Goal: Register for event/course

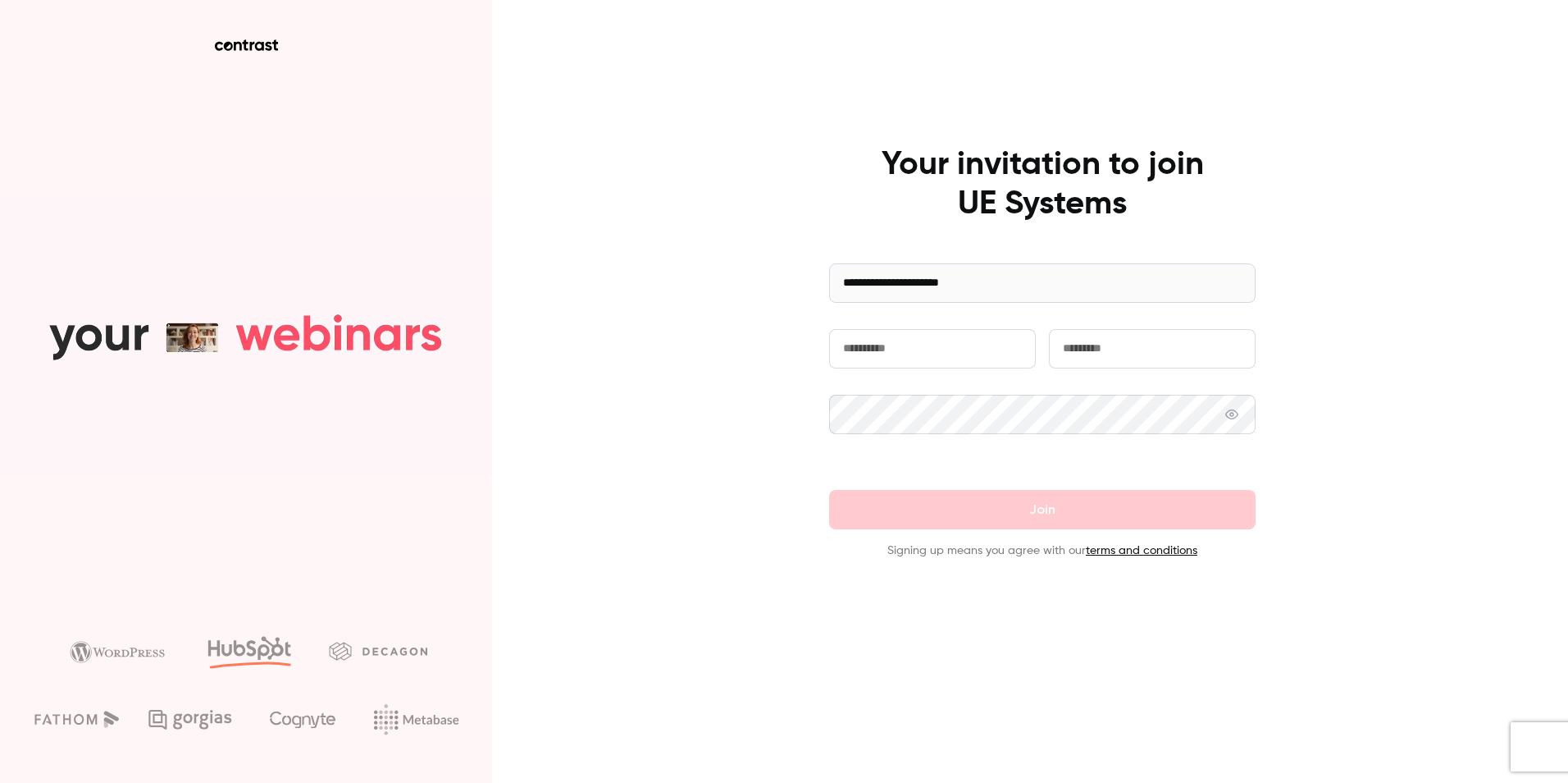
click at [890, 338] on input "text" at bounding box center [932, 349] width 207 height 39
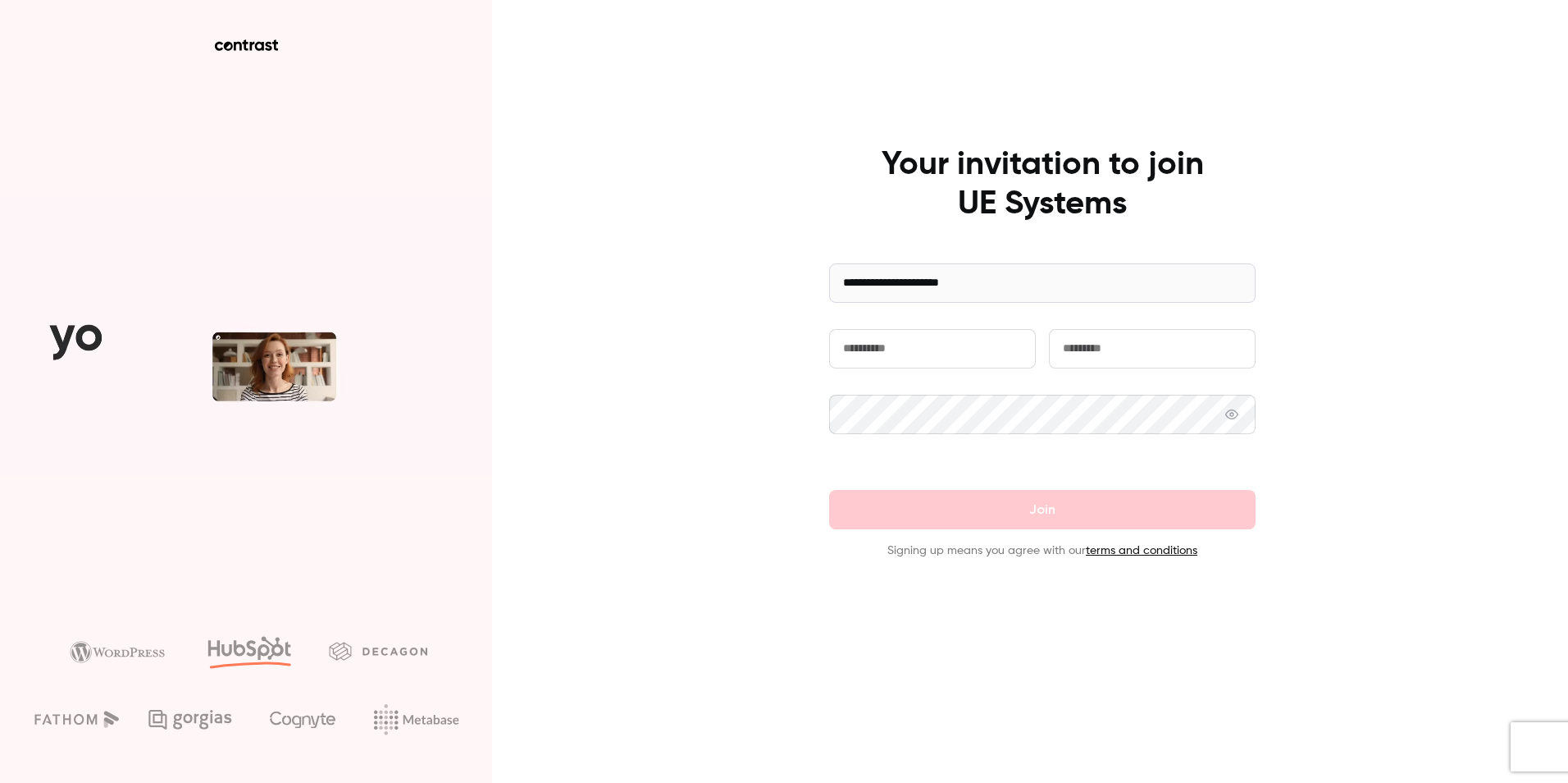
type input "*****"
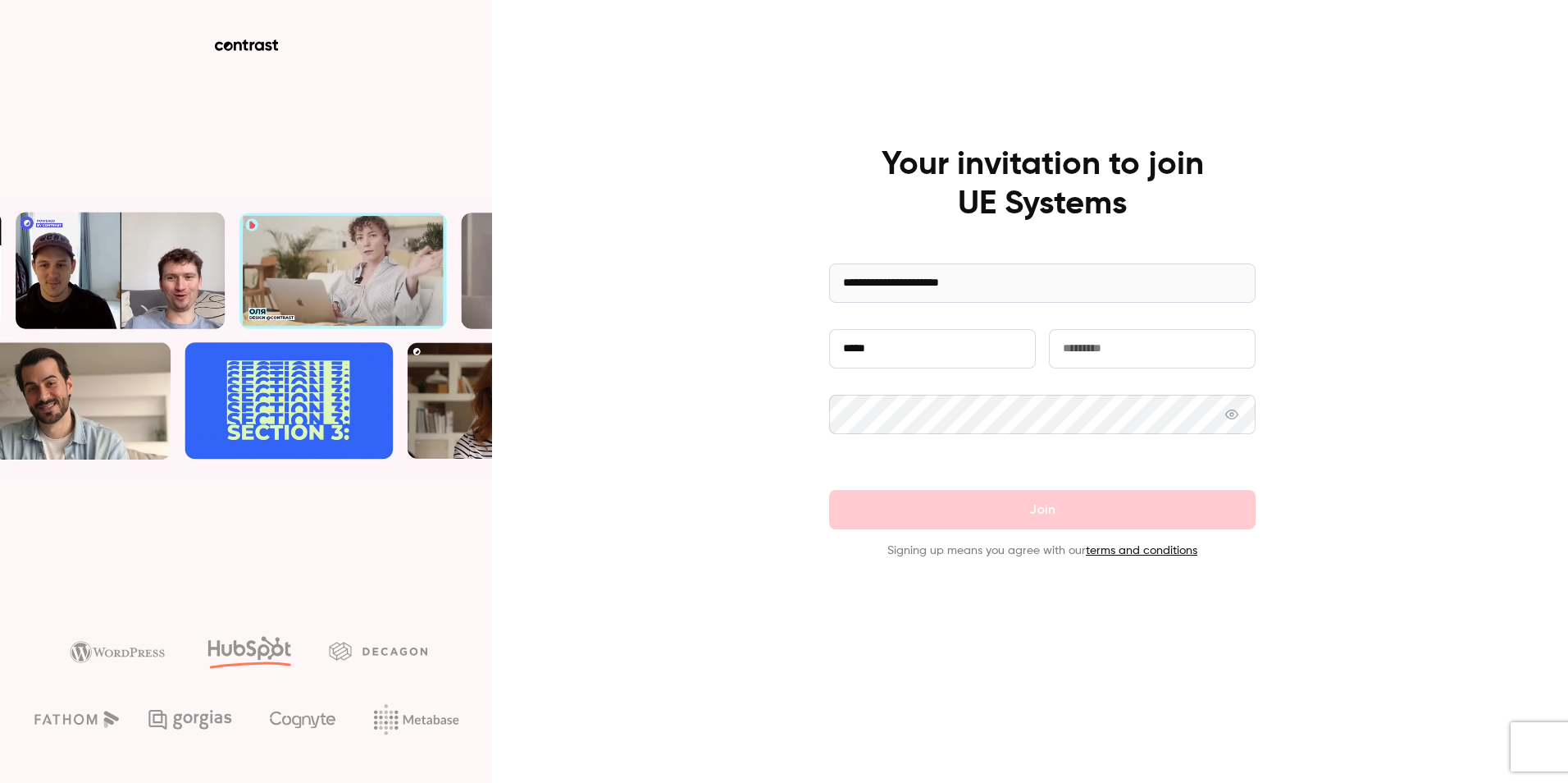
type input "********"
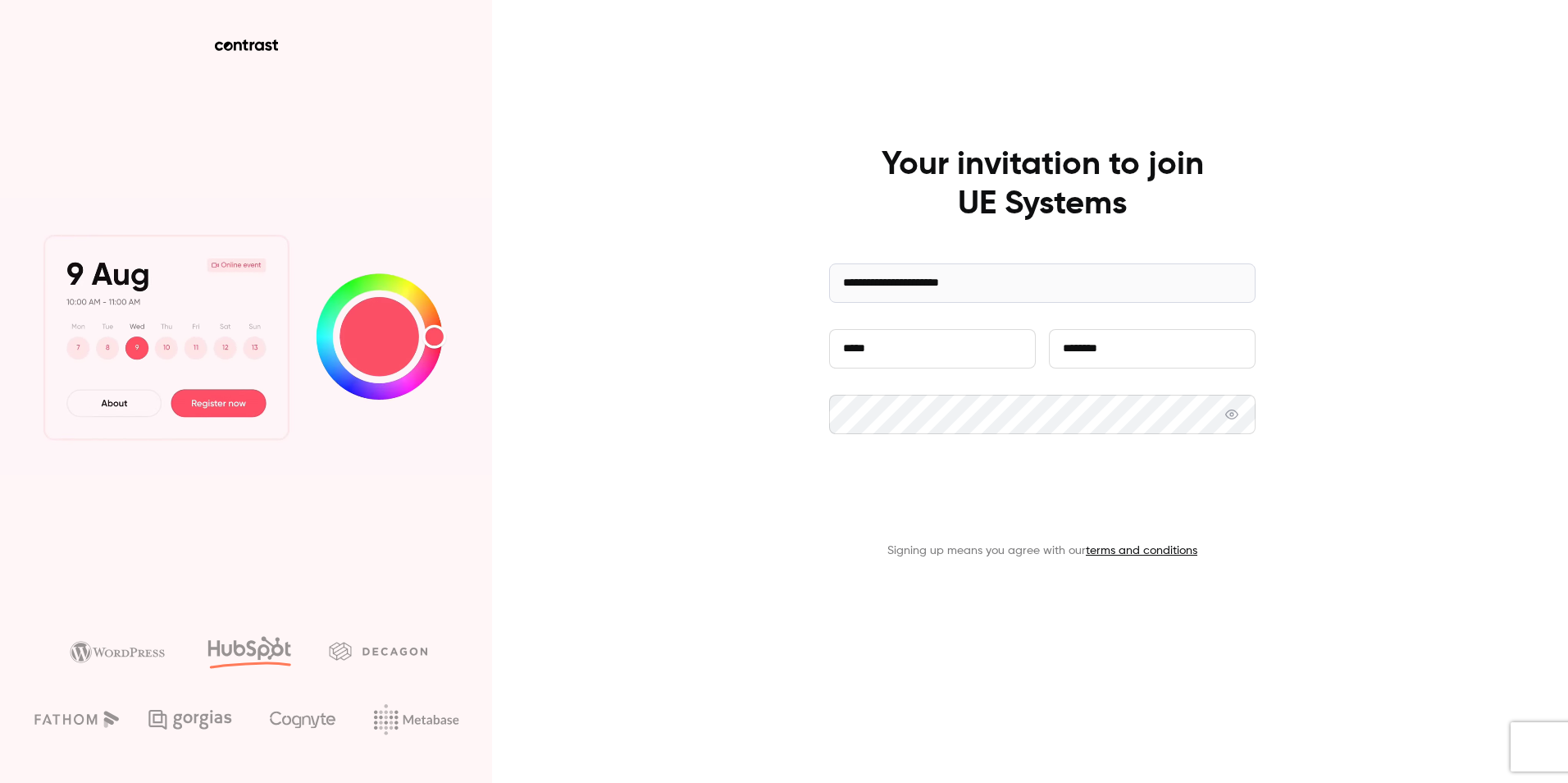
click at [1040, 504] on button "Join" at bounding box center [1043, 510] width 426 height 39
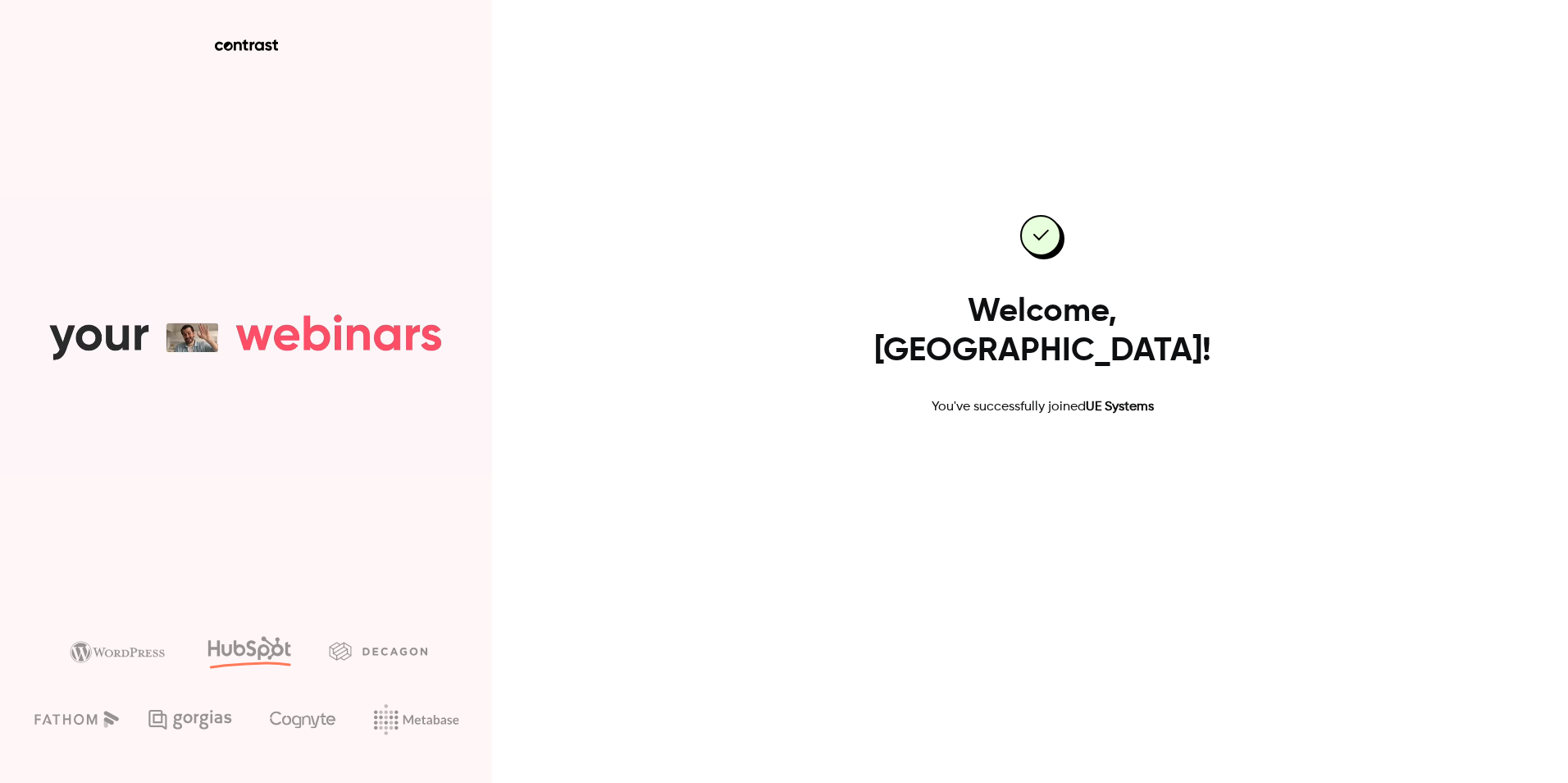
drag, startPoint x: 1054, startPoint y: 453, endPoint x: 1043, endPoint y: 453, distance: 11.0
click at [1054, 453] on link "Go to dashboard" at bounding box center [1042, 470] width 139 height 39
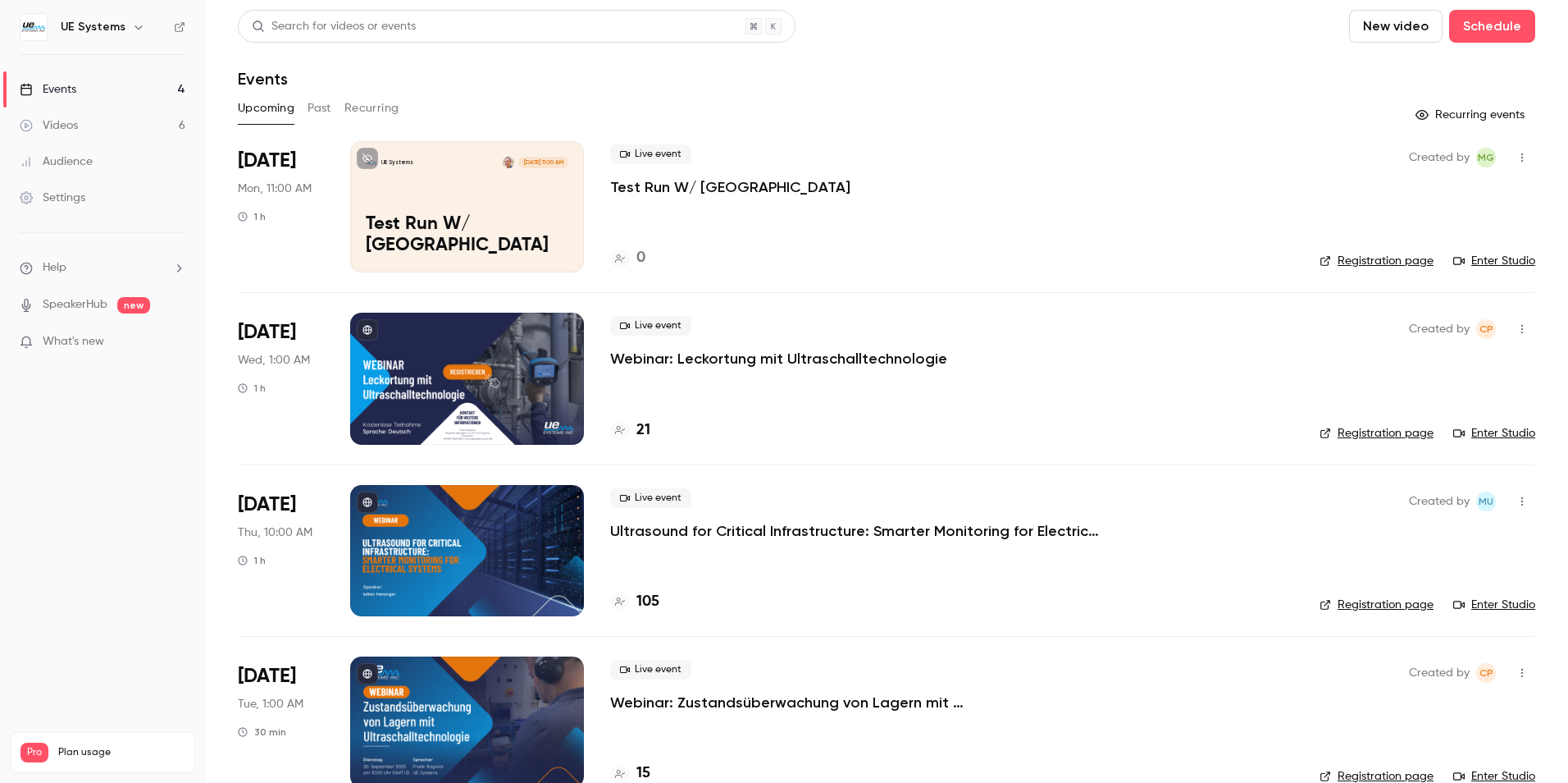
click at [437, 220] on div "UE Systems [DATE] 11:00 AM Test Run W/ [GEOGRAPHIC_DATA]" at bounding box center [467, 207] width 234 height 131
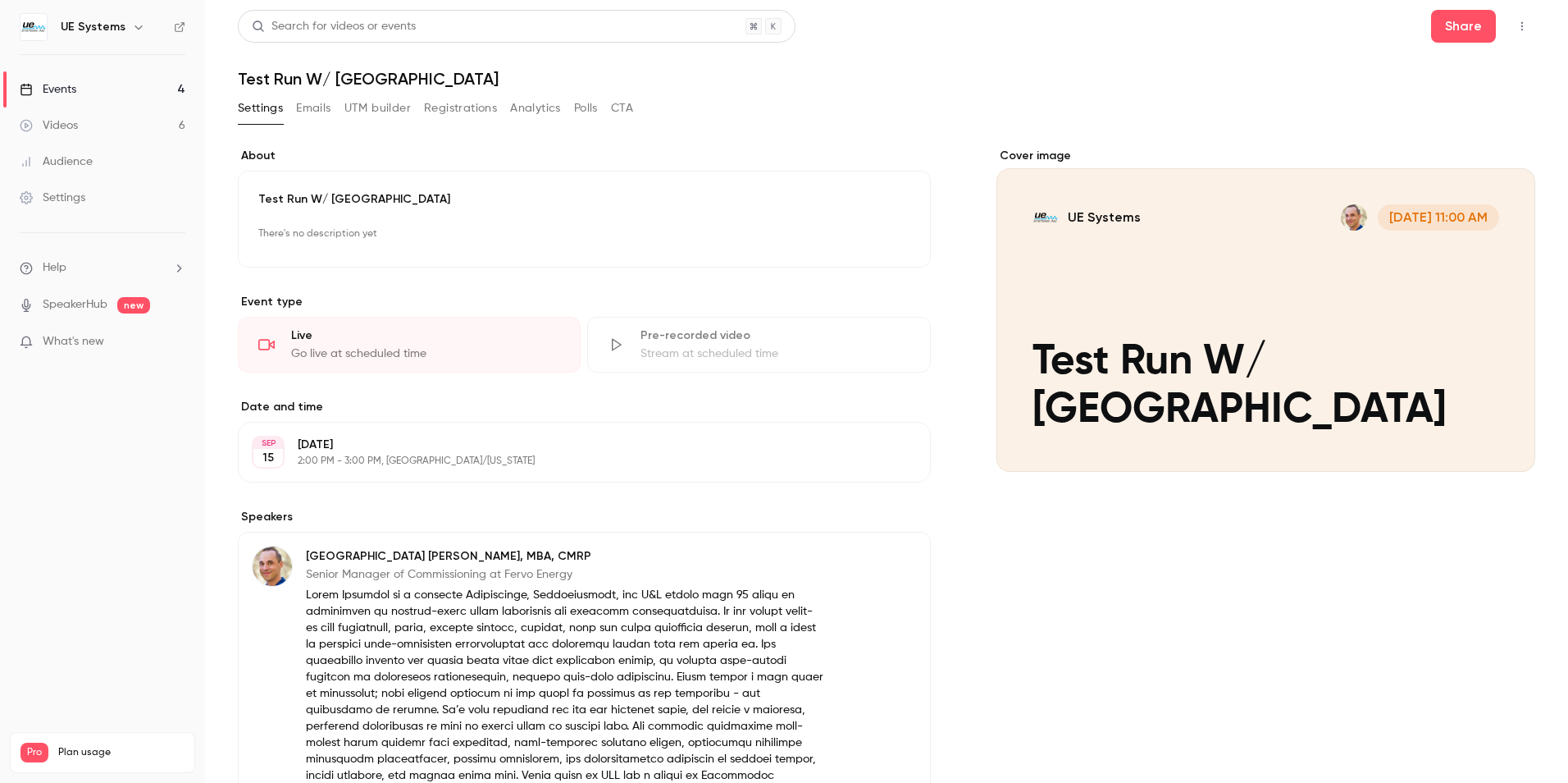
click at [343, 343] on div "Live Go live at scheduled time" at bounding box center [409, 344] width 343 height 56
drag, startPoint x: 69, startPoint y: 85, endPoint x: 119, endPoint y: 92, distance: 50.5
click at [69, 85] on div "Events" at bounding box center [48, 90] width 57 height 17
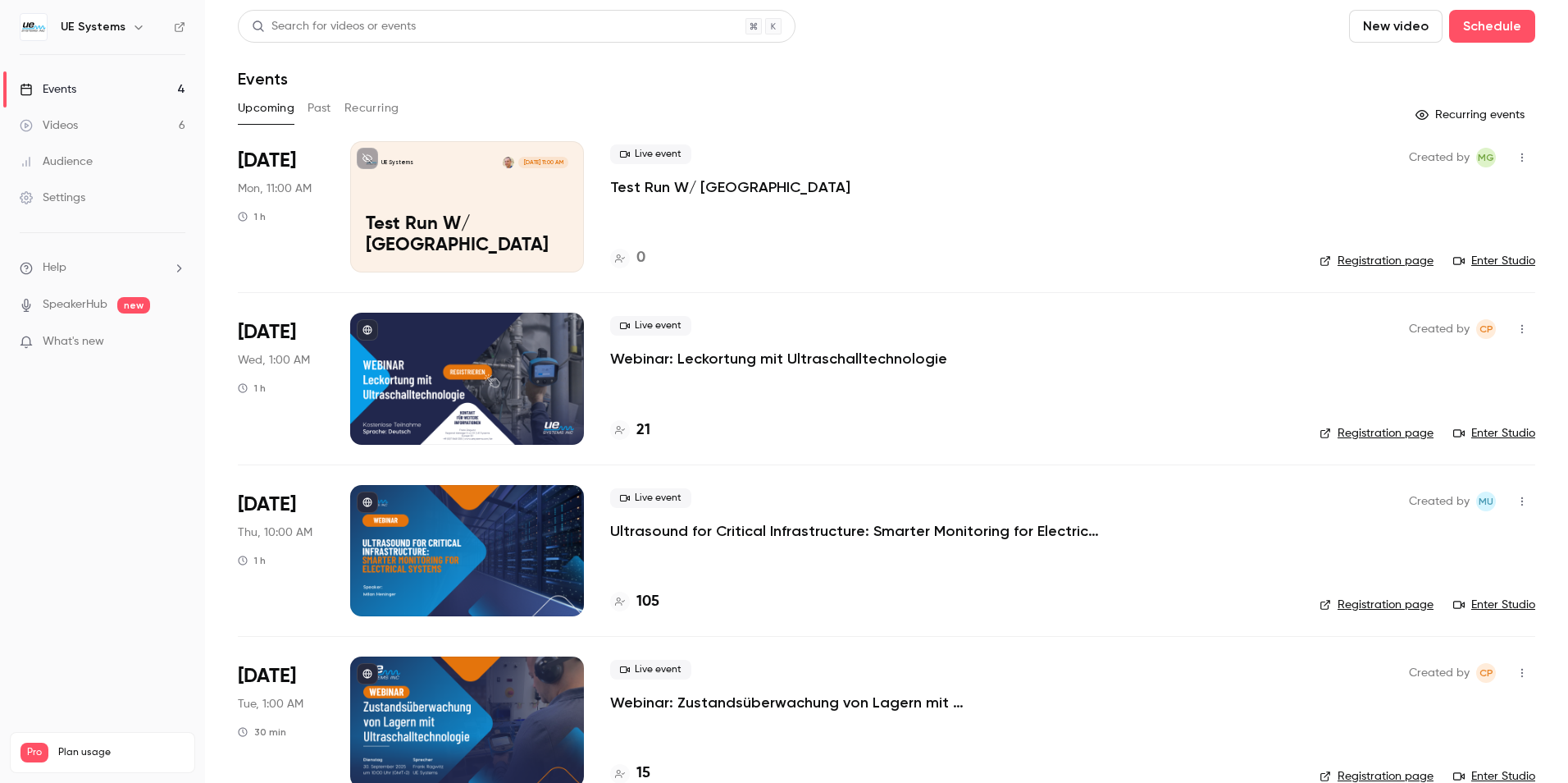
click at [296, 223] on div "[DATE] Mon, 11:00 AM 1 h" at bounding box center [281, 207] width 86 height 131
click at [512, 231] on div "UE Systems [DATE] 11:00 AM Test Run W/ [GEOGRAPHIC_DATA]" at bounding box center [467, 207] width 234 height 131
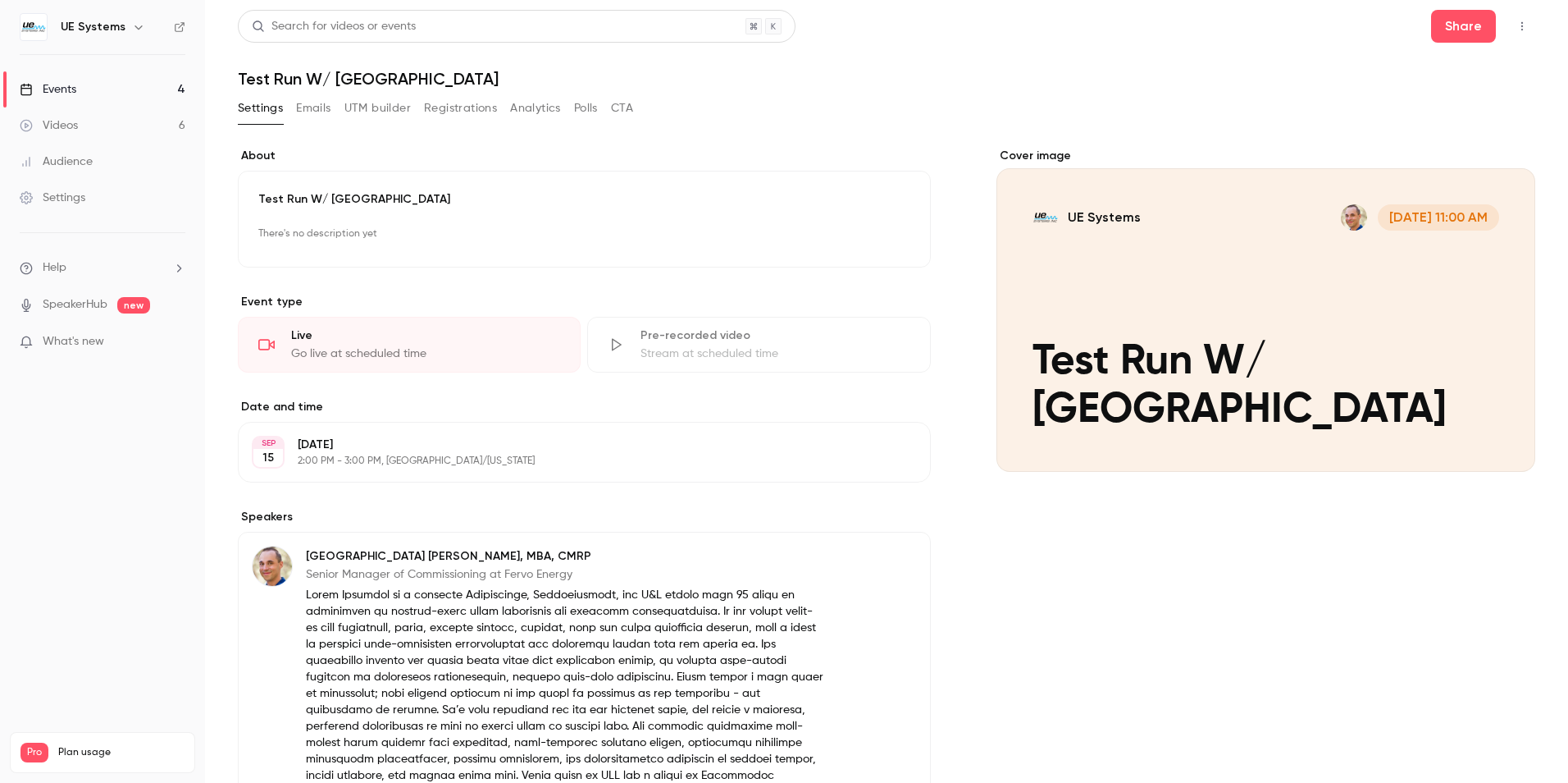
click at [412, 348] on div "Go live at scheduled time" at bounding box center [425, 354] width 269 height 17
click at [1408, 325] on div "Cover image" at bounding box center [1265, 310] width 539 height 324
click at [0, 0] on input "UE Systems [DATE] 11:00 AM Test Run W/ [GEOGRAPHIC_DATA]" at bounding box center [0, 0] width 0 height 0
click at [81, 337] on span "What's new" at bounding box center [74, 341] width 62 height 17
click at [80, 301] on div at bounding box center [784, 391] width 1568 height 783
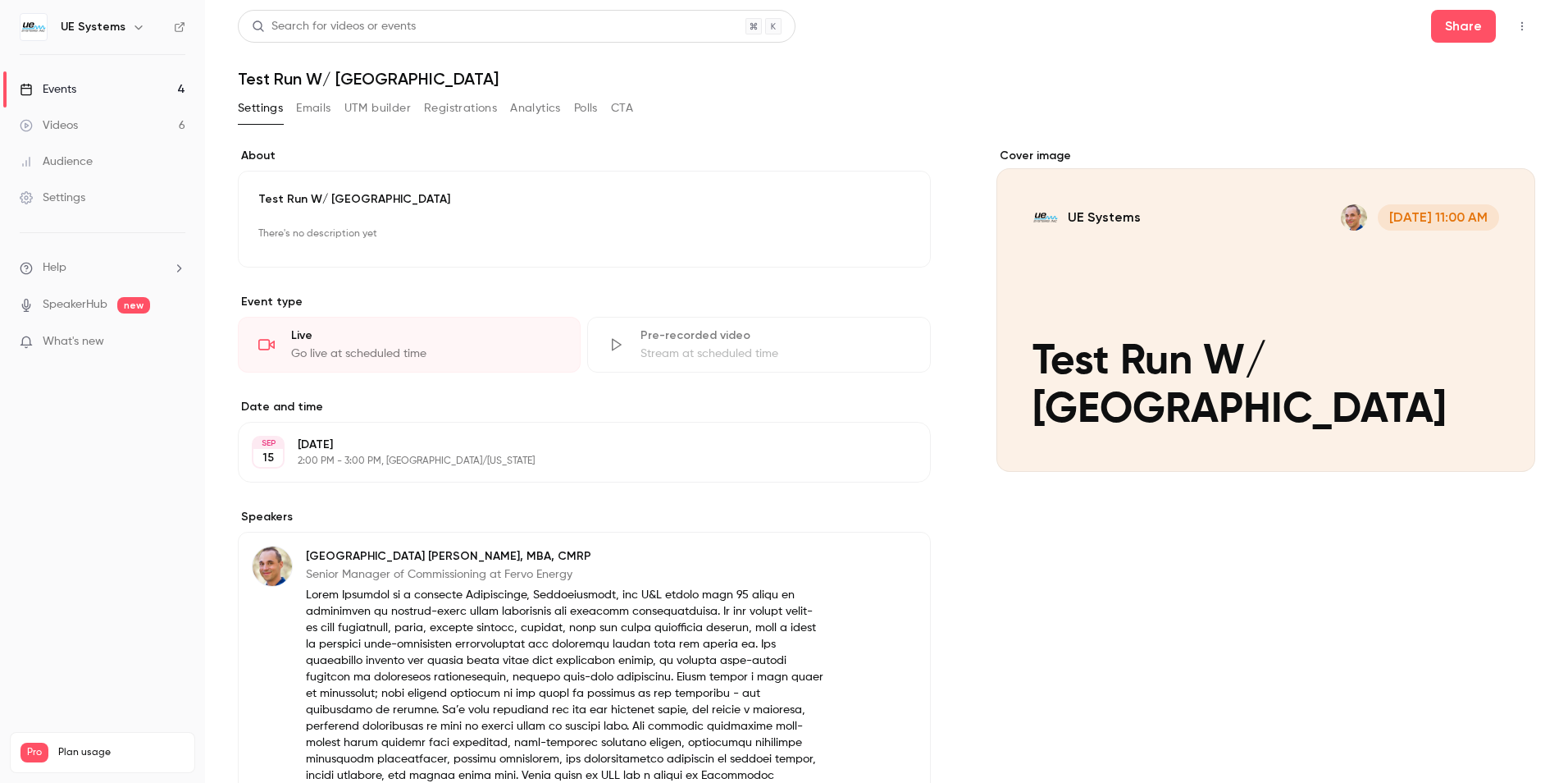
click at [81, 305] on link "SpeakerHub" at bounding box center [75, 305] width 65 height 17
click at [63, 91] on div "Events" at bounding box center [48, 90] width 57 height 17
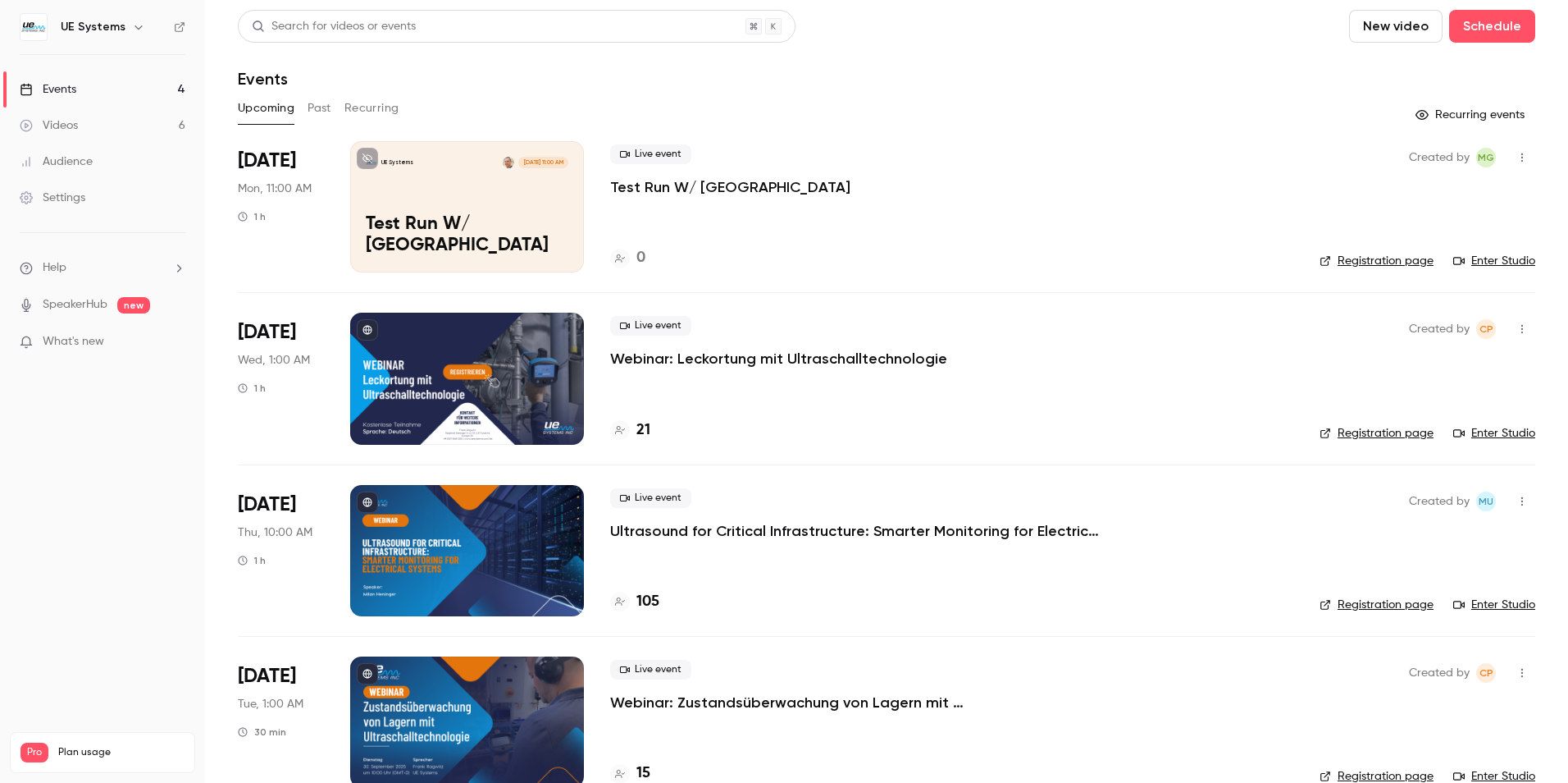
click at [1480, 260] on link "Enter Studio" at bounding box center [1494, 261] width 82 height 17
